Goal: Feedback & Contribution: Contribute content

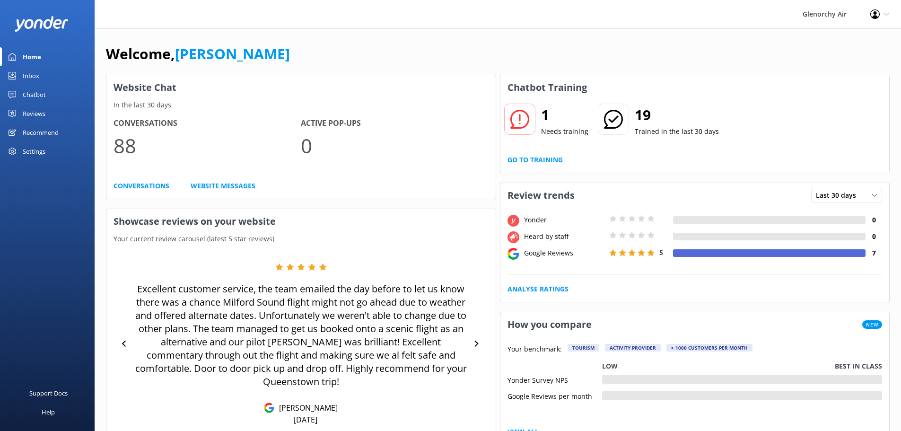
click at [44, 71] on link "Inbox" at bounding box center [47, 75] width 95 height 19
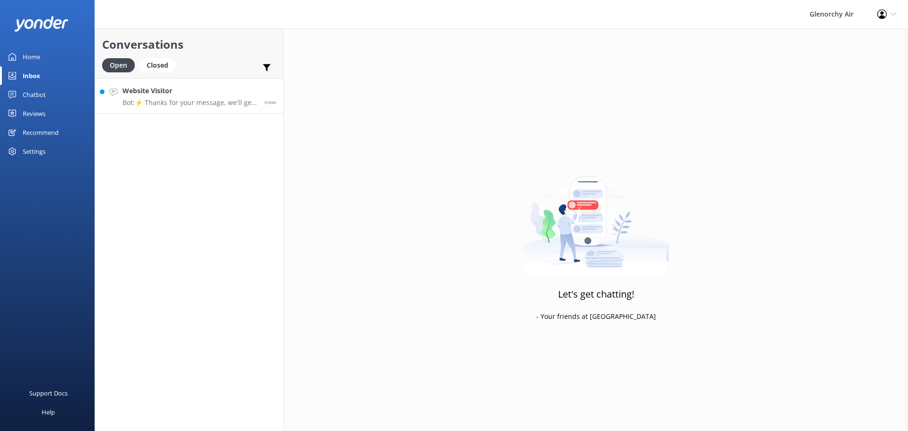
click at [186, 101] on p "Bot: ⚡ Thanks for your message, we'll get back to you as soon as we can. You're…" at bounding box center [190, 102] width 135 height 9
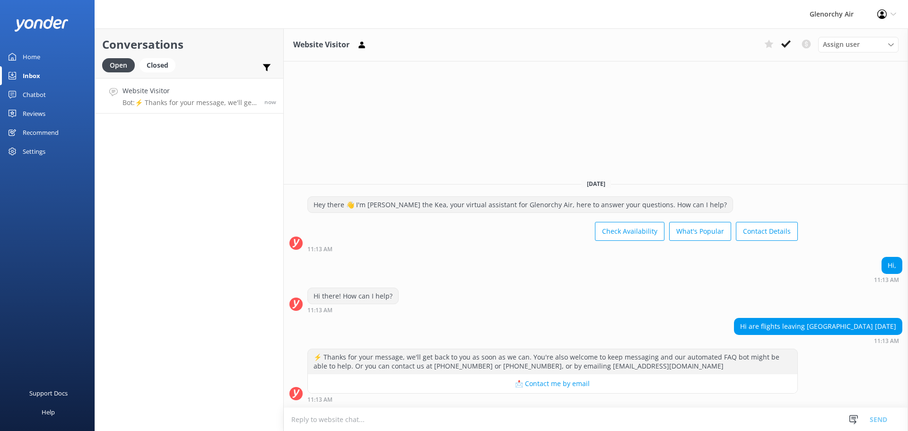
click at [534, 413] on textarea at bounding box center [596, 419] width 624 height 23
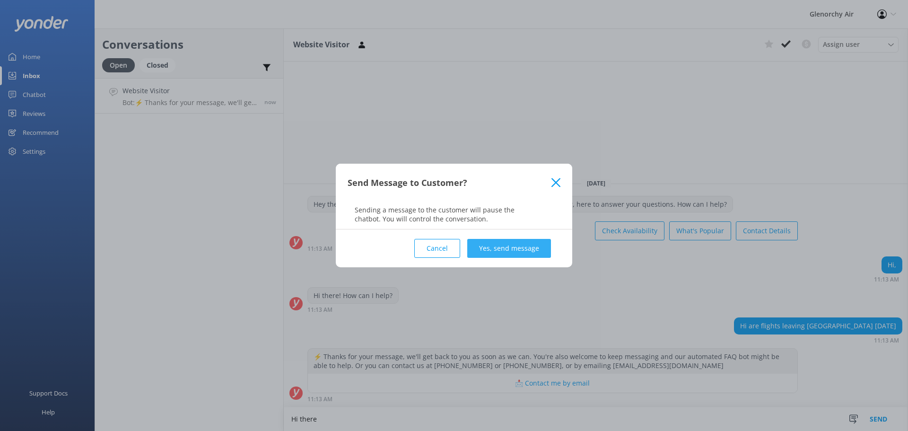
type textarea "Hi there"
click at [520, 242] on button "Yes, send message" at bounding box center [509, 248] width 84 height 19
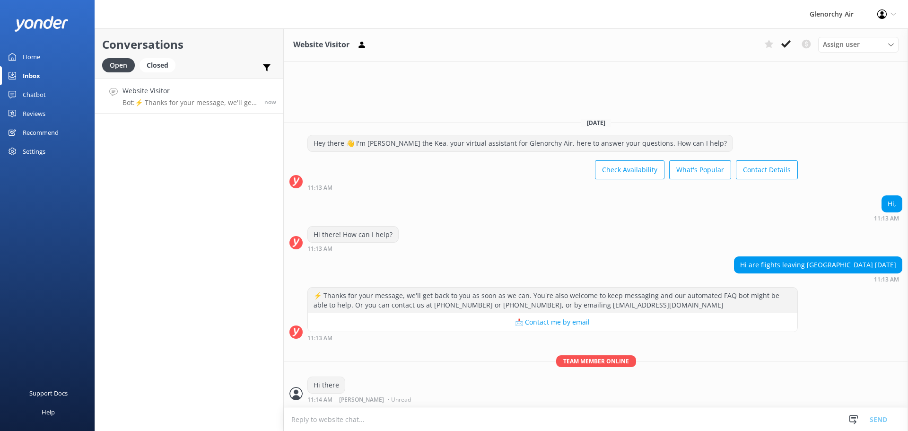
click at [381, 414] on textarea at bounding box center [596, 419] width 624 height 23
type textarea "O"
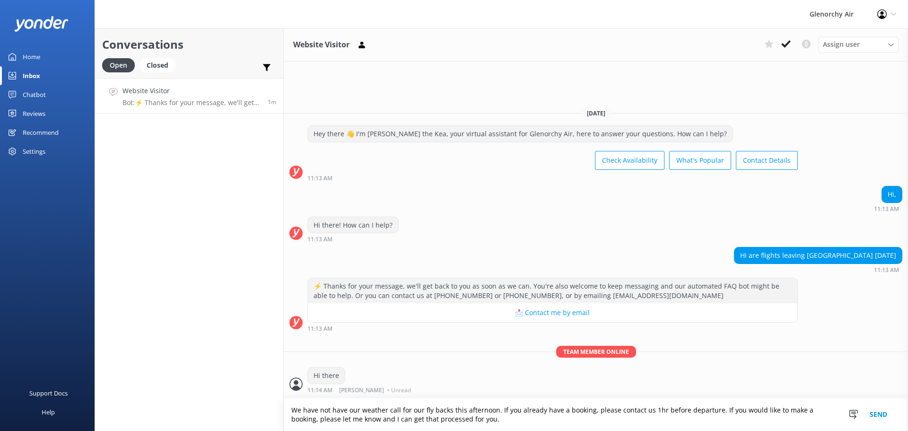
type textarea "We have not have our weather call for our fly backs this afternoon. If you alre…"
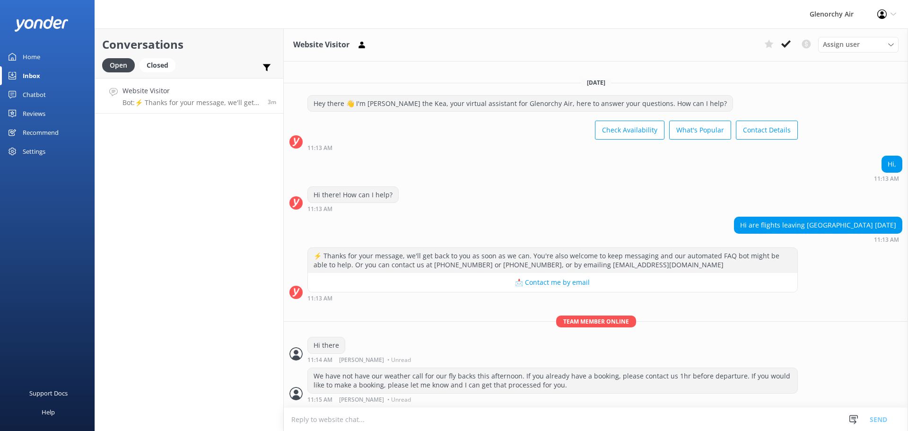
click at [28, 56] on div "Home" at bounding box center [32, 56] width 18 height 19
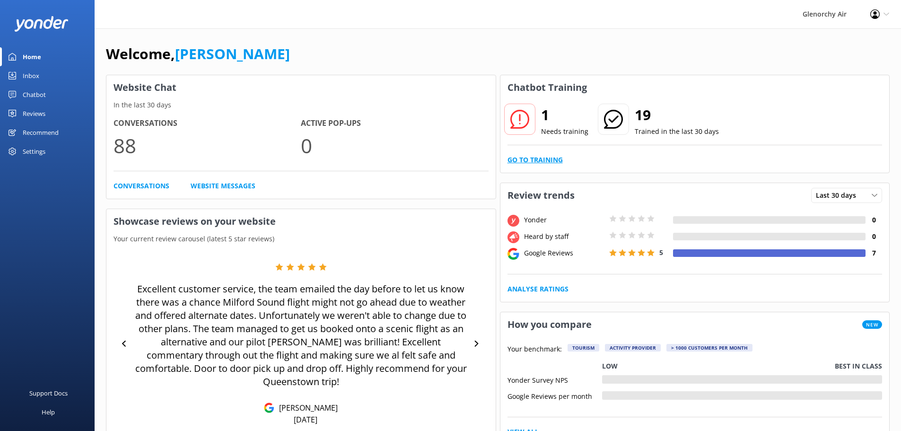
click at [546, 156] on link "Go to Training" at bounding box center [535, 160] width 55 height 10
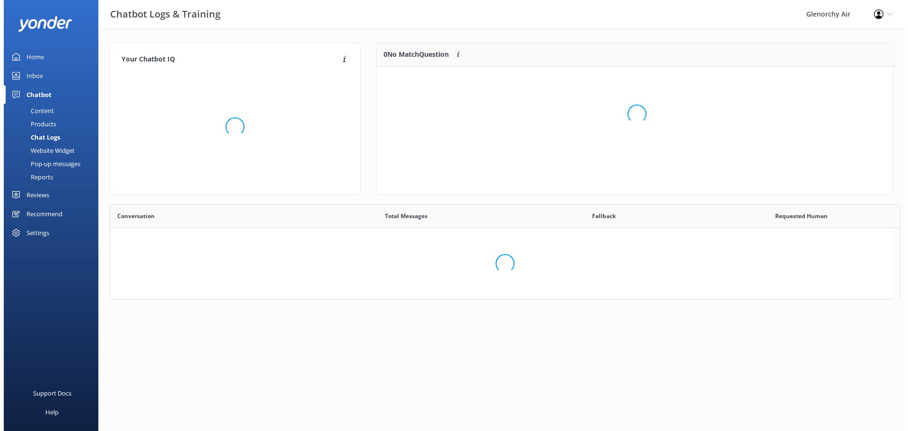
scroll to position [8, 8]
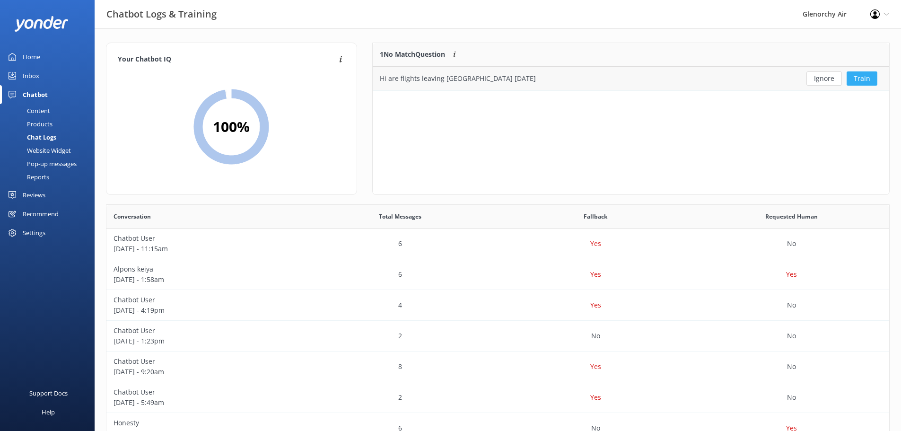
click at [871, 77] on button "Train" at bounding box center [862, 78] width 31 height 14
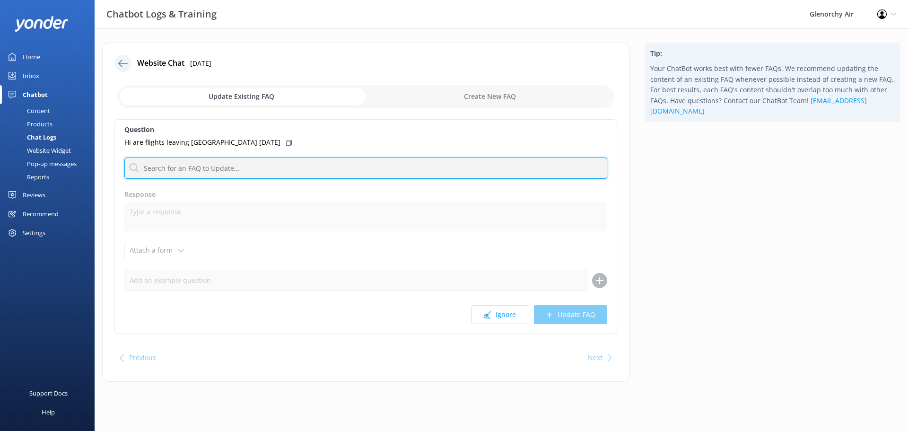
drag, startPoint x: 196, startPoint y: 171, endPoint x: 206, endPoint y: 171, distance: 9.9
click at [196, 171] on input "text" at bounding box center [365, 168] width 483 height 21
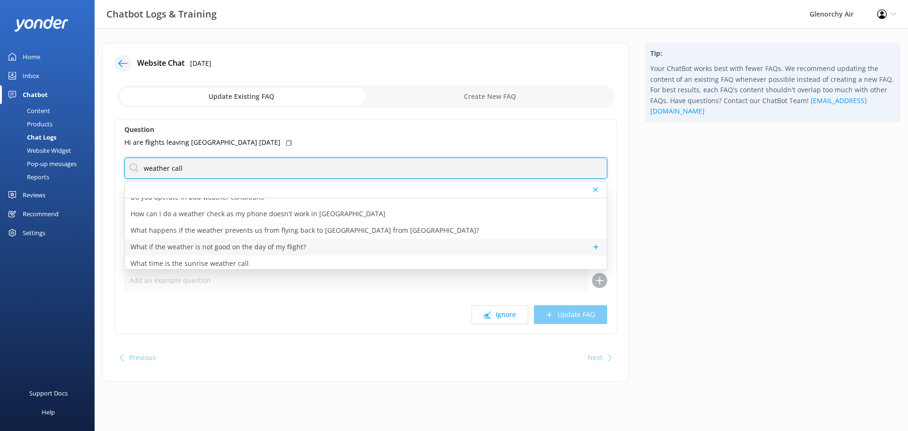
scroll to position [12, 0]
drag, startPoint x: 192, startPoint y: 165, endPoint x: 48, endPoint y: 153, distance: 144.7
click at [49, 156] on div "Chatbot Logs & Training Glenorchy Air Profile Settings Logout Home Inbox Chatbo…" at bounding box center [454, 219] width 908 height 382
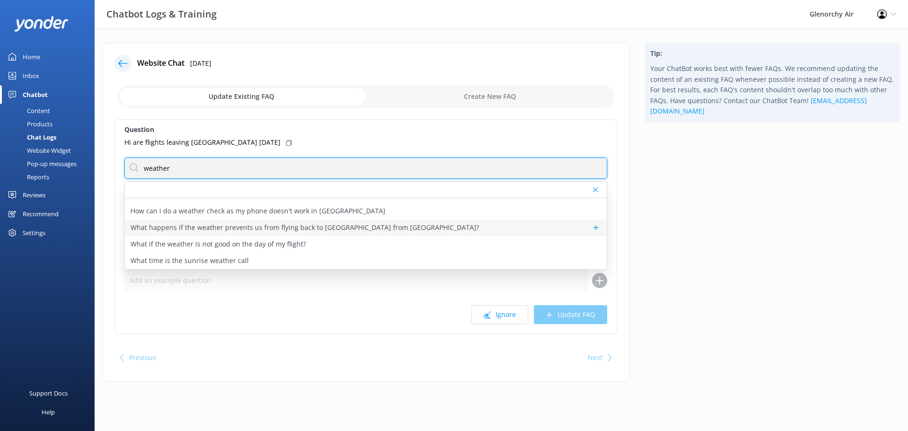
type input "weather"
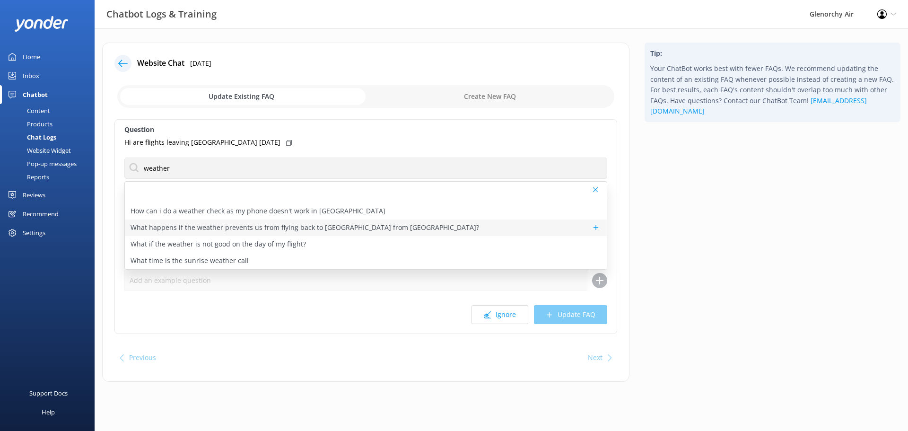
click at [264, 223] on p "What happens if the weather prevents us from flying back to [GEOGRAPHIC_DATA] f…" at bounding box center [305, 227] width 349 height 10
type textarea "For Milford Sound Fly | Cruise | Fly trips, if the weather looks uncertain, we …"
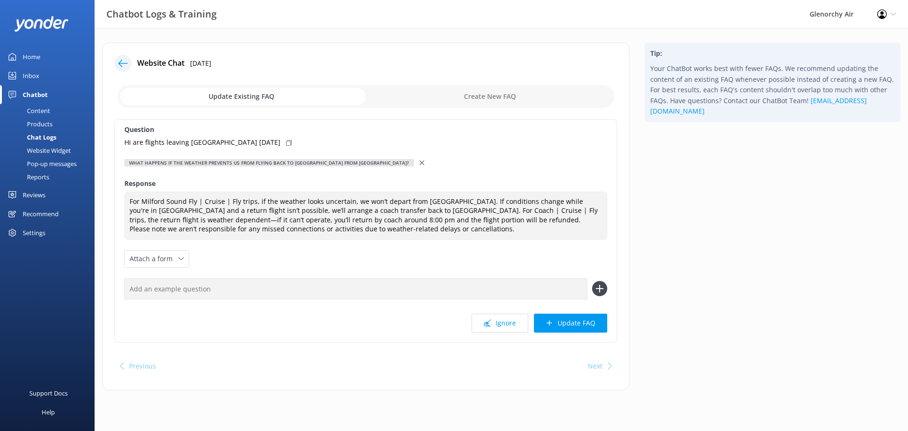
click at [420, 166] on div at bounding box center [423, 163] width 7 height 10
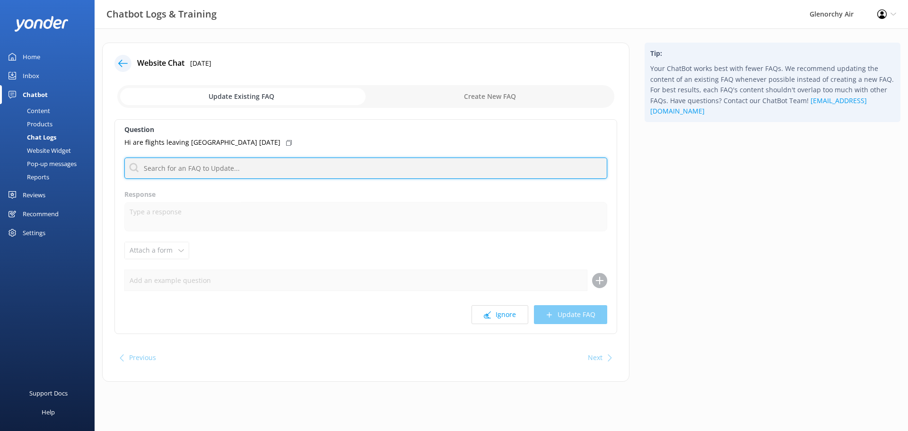
click at [337, 162] on input "text" at bounding box center [365, 168] width 483 height 21
type input "call"
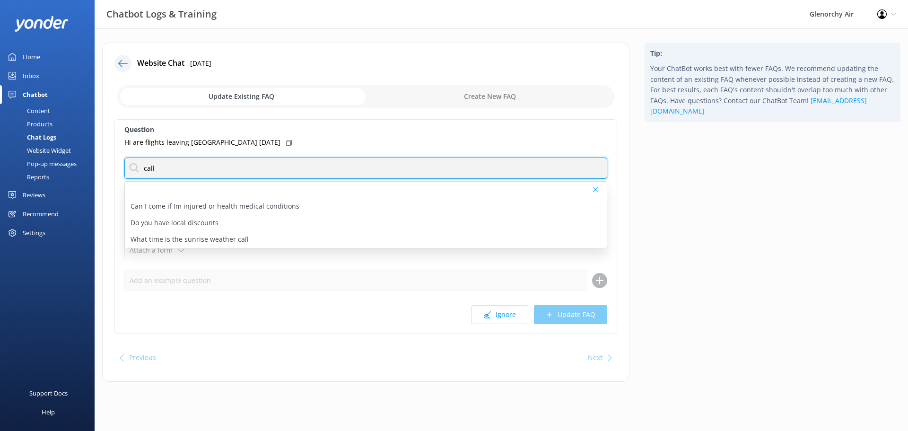
drag, startPoint x: 167, startPoint y: 170, endPoint x: 90, endPoint y: 163, distance: 77.9
click at [88, 163] on div "Chatbot Logs & Training Glenorchy Air Profile Settings Logout Home Inbox Chatbo…" at bounding box center [454, 219] width 908 height 382
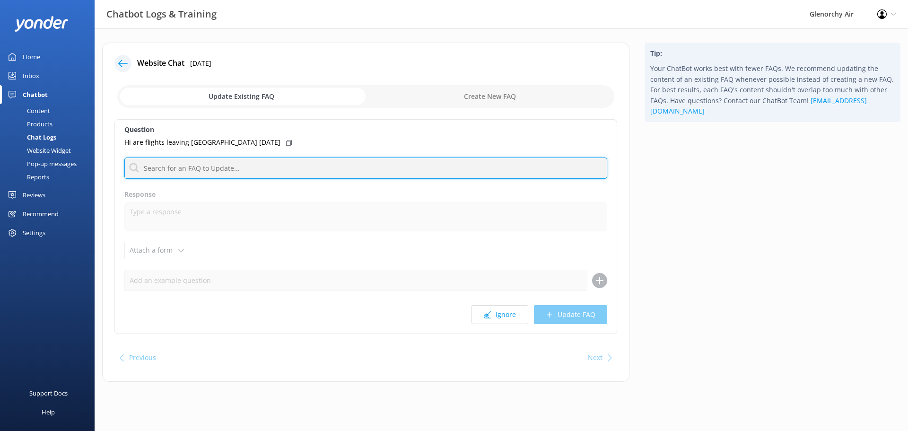
type input "F"
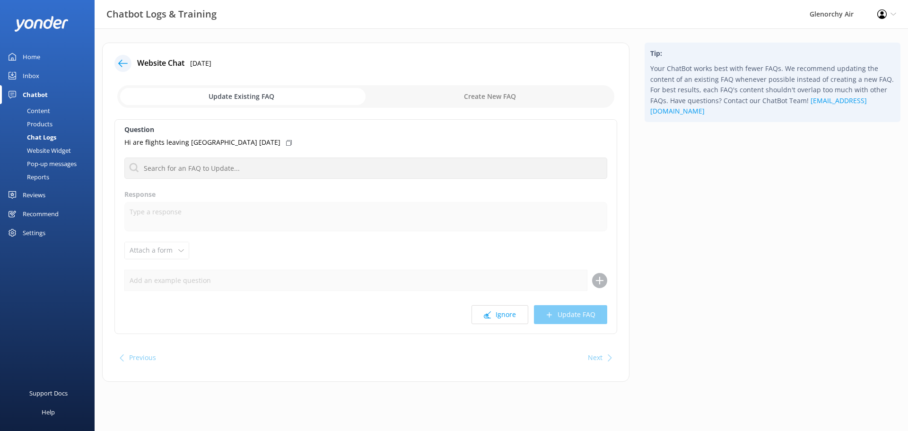
click at [555, 100] on input "checkbox" at bounding box center [365, 96] width 497 height 23
checkbox input "true"
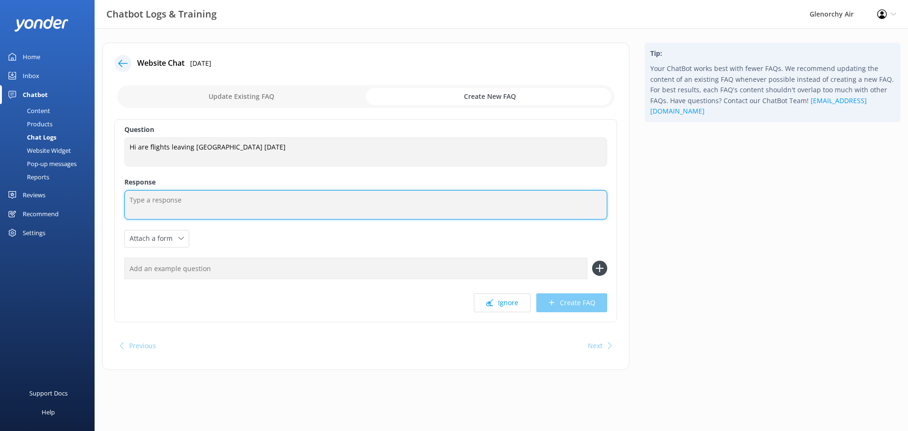
click at [152, 202] on textarea at bounding box center [365, 204] width 483 height 29
type textarea "F"
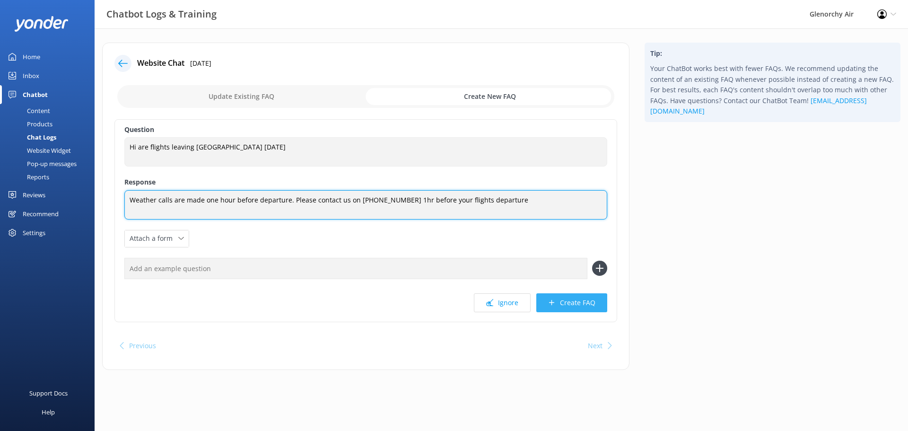
type textarea "Weather calls are made one hour before departure. Please contact us on [PHONE_N…"
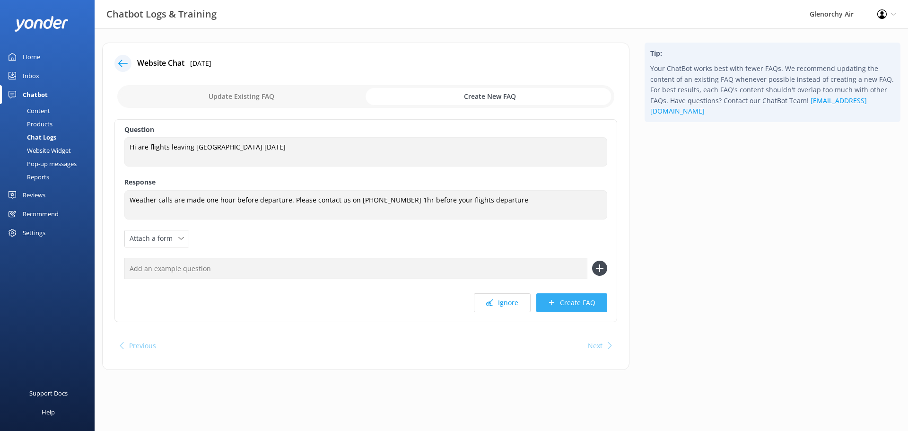
click at [595, 296] on button "Create FAQ" at bounding box center [571, 302] width 71 height 19
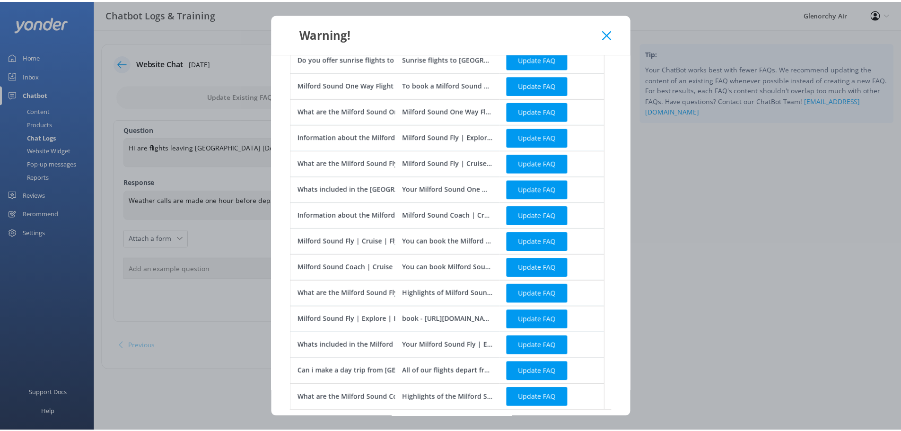
scroll to position [347, 0]
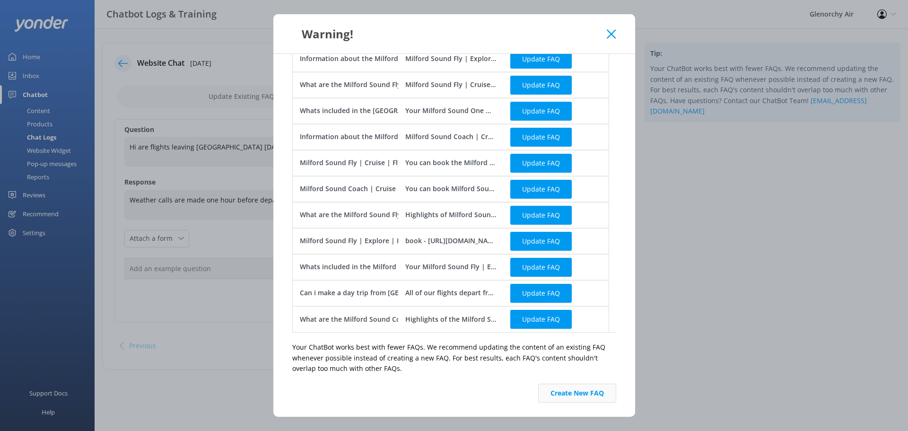
click at [600, 387] on button "Create New FAQ" at bounding box center [577, 393] width 78 height 19
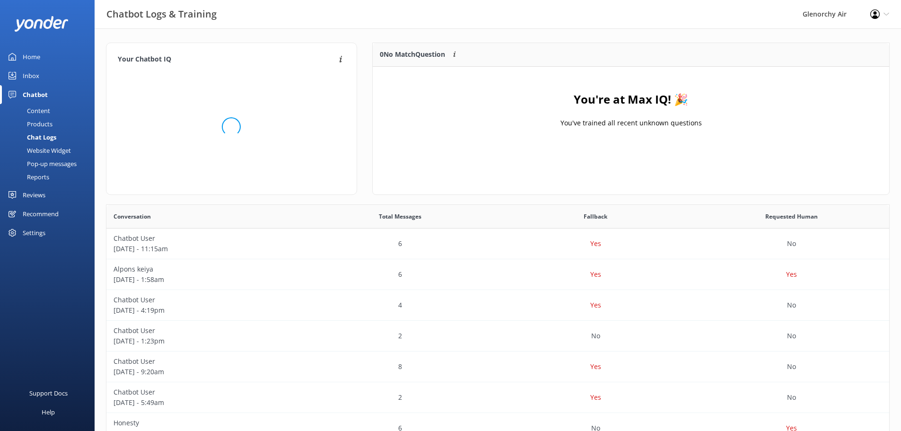
scroll to position [111, 509]
